Goal: Transaction & Acquisition: Purchase product/service

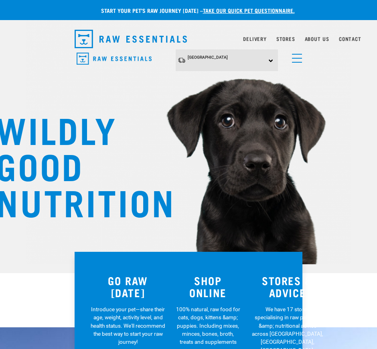
click at [300, 54] on link "menu" at bounding box center [295, 56] width 14 height 14
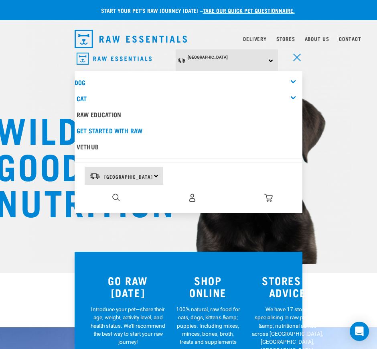
click at [292, 75] on div "Dog" at bounding box center [189, 82] width 228 height 16
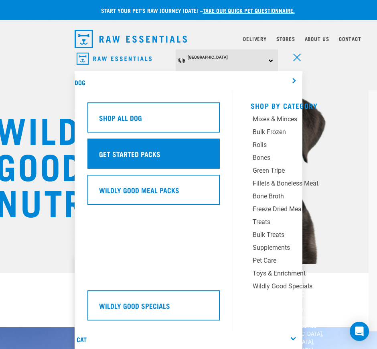
click at [167, 142] on div "Get Started Packs" at bounding box center [153, 153] width 132 height 30
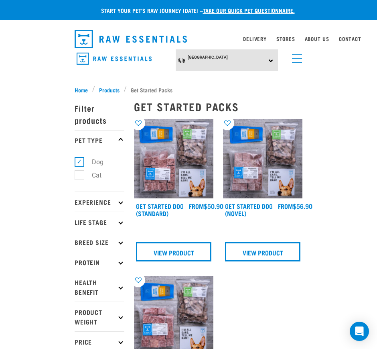
click at [155, 156] on img at bounding box center [173, 158] width 79 height 79
